Goal: Find specific page/section: Find specific page/section

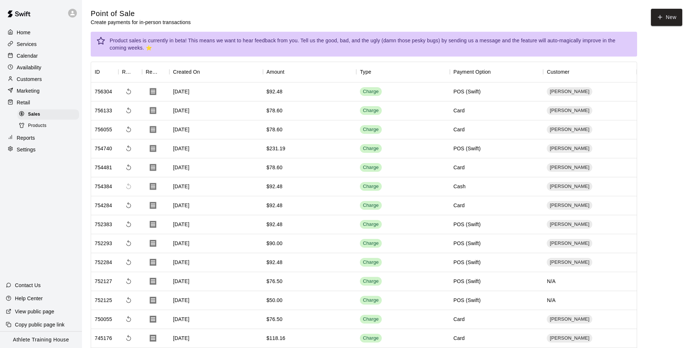
click at [41, 57] on div "Calendar" at bounding box center [41, 55] width 70 height 11
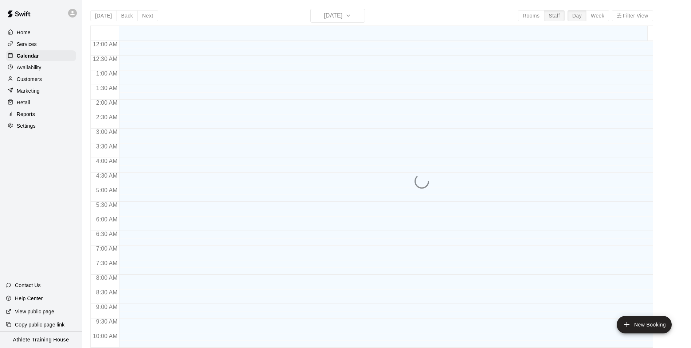
scroll to position [385, 0]
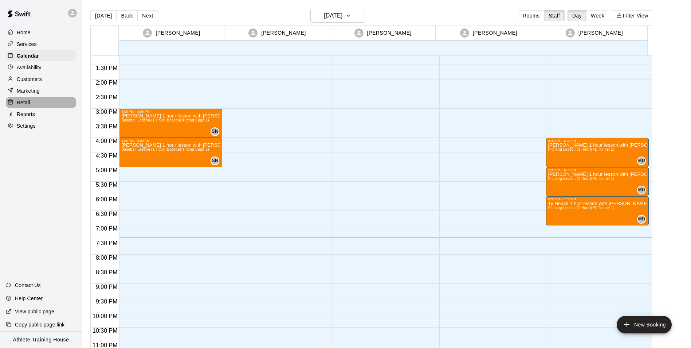
click at [59, 106] on div "Retail" at bounding box center [41, 102] width 70 height 11
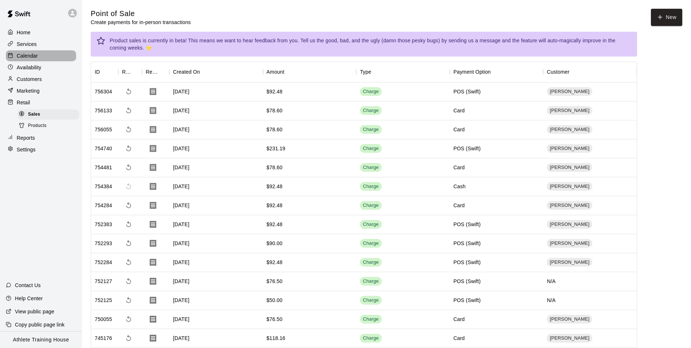
click at [38, 60] on div "Calendar" at bounding box center [41, 55] width 70 height 11
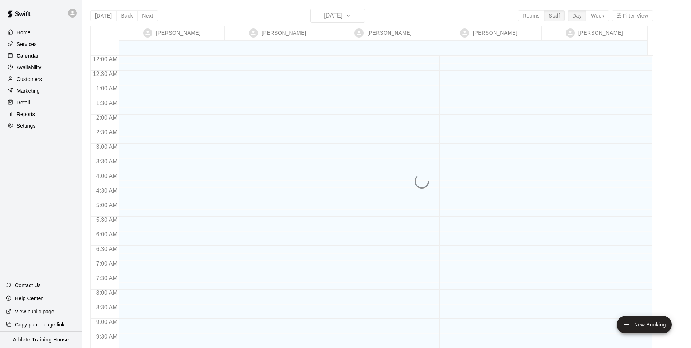
scroll to position [400, 0]
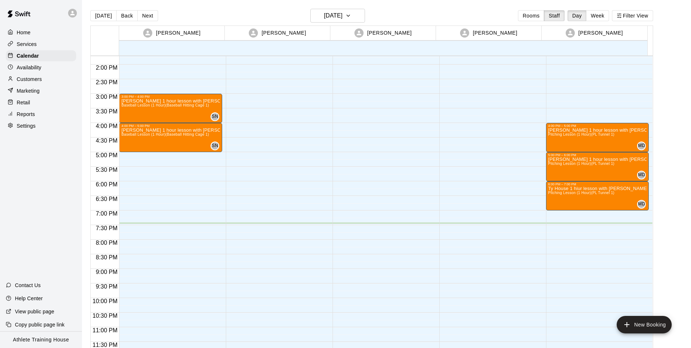
click at [35, 96] on div "Marketing" at bounding box center [41, 90] width 70 height 11
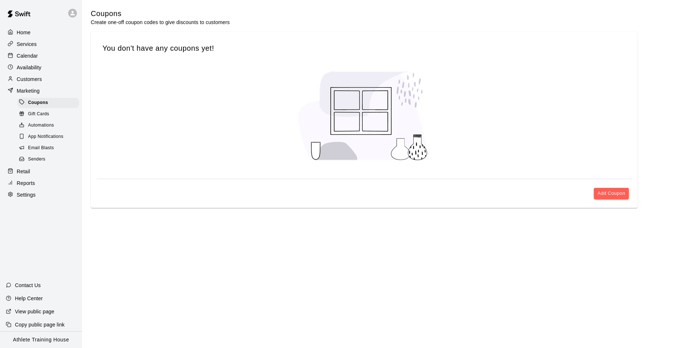
click at [33, 172] on div "Retail" at bounding box center [41, 171] width 70 height 11
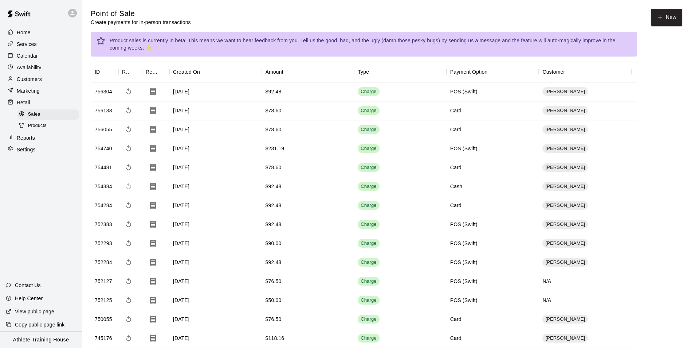
click at [34, 77] on p "Customers" at bounding box center [29, 78] width 25 height 7
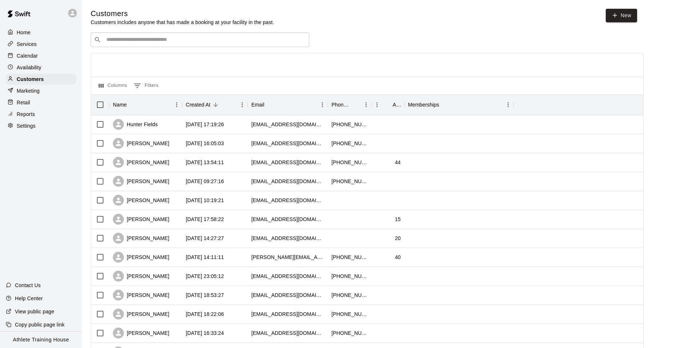
click at [192, 38] on input "Search customers by name or email" at bounding box center [205, 39] width 202 height 7
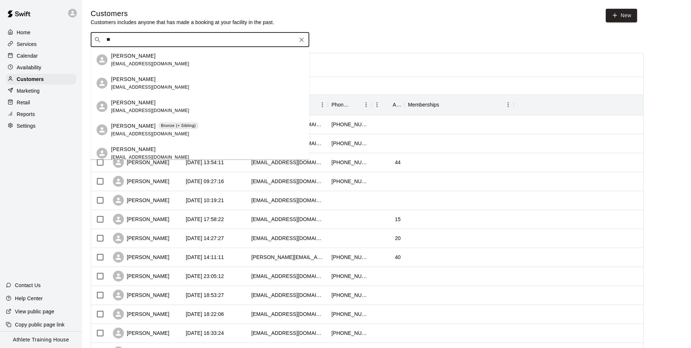
type input "*"
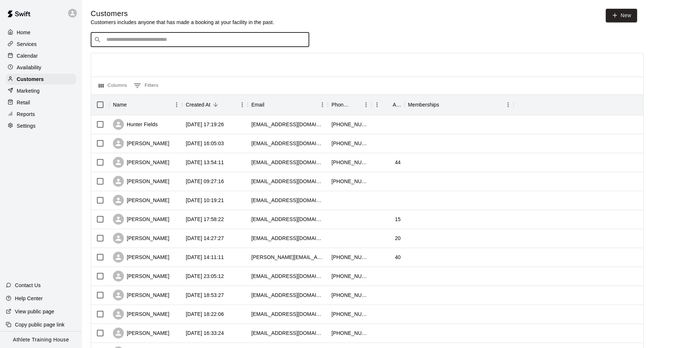
click at [325, 44] on div "​ ​" at bounding box center [367, 39] width 553 height 15
click at [27, 59] on p "Calendar" at bounding box center [27, 55] width 21 height 7
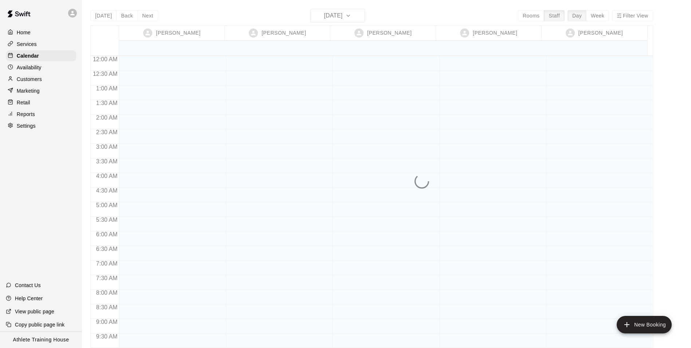
scroll to position [400, 0]
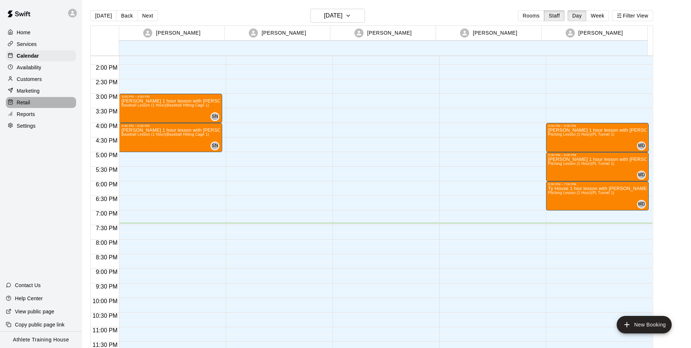
click at [41, 105] on div "Retail" at bounding box center [41, 102] width 70 height 11
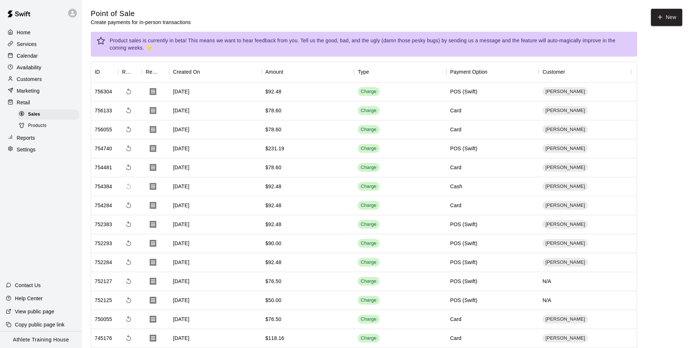
click at [38, 78] on p "Customers" at bounding box center [29, 78] width 25 height 7
click at [38, 81] on p "Customers" at bounding box center [29, 78] width 25 height 7
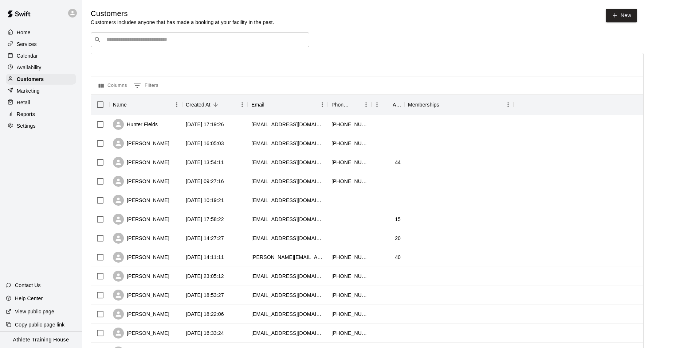
click at [165, 45] on div "​ ​" at bounding box center [200, 39] width 219 height 15
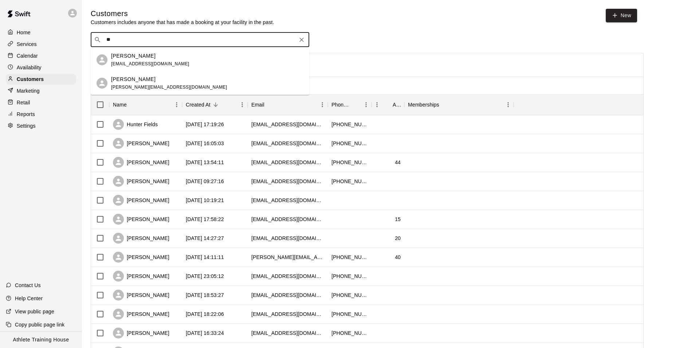
type input "*"
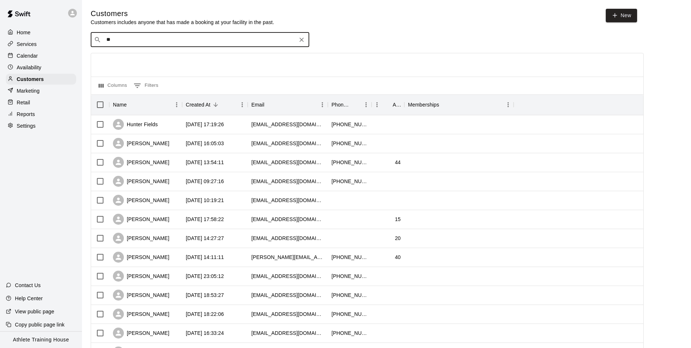
type input "*"
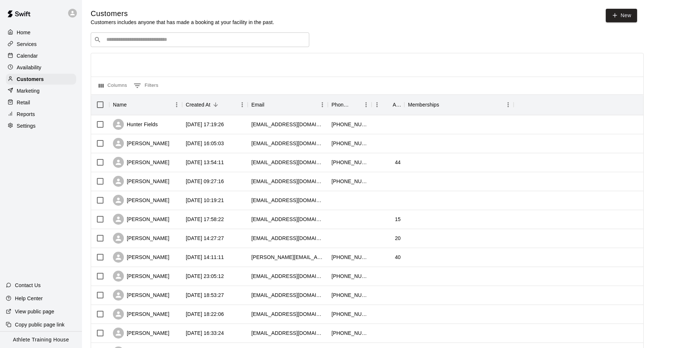
click at [290, 18] on div "Customers Customers includes anyone that has made a booking at your facility in…" at bounding box center [364, 17] width 546 height 17
click at [19, 104] on p "Retail" at bounding box center [23, 102] width 13 height 7
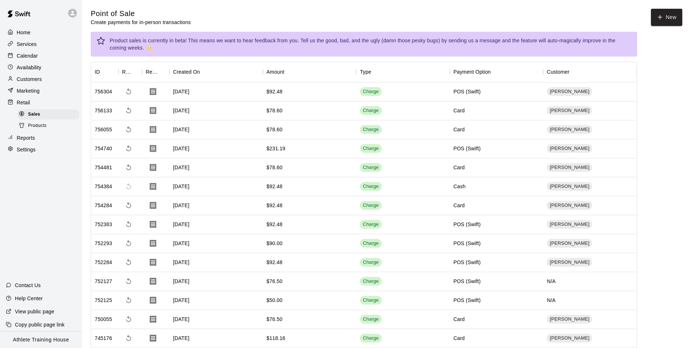
click at [318, 17] on div "Point of Sale Create payments for in-person transactions New" at bounding box center [387, 17] width 592 height 17
